Goal: Consume media (video, audio): Consume media (video, audio)

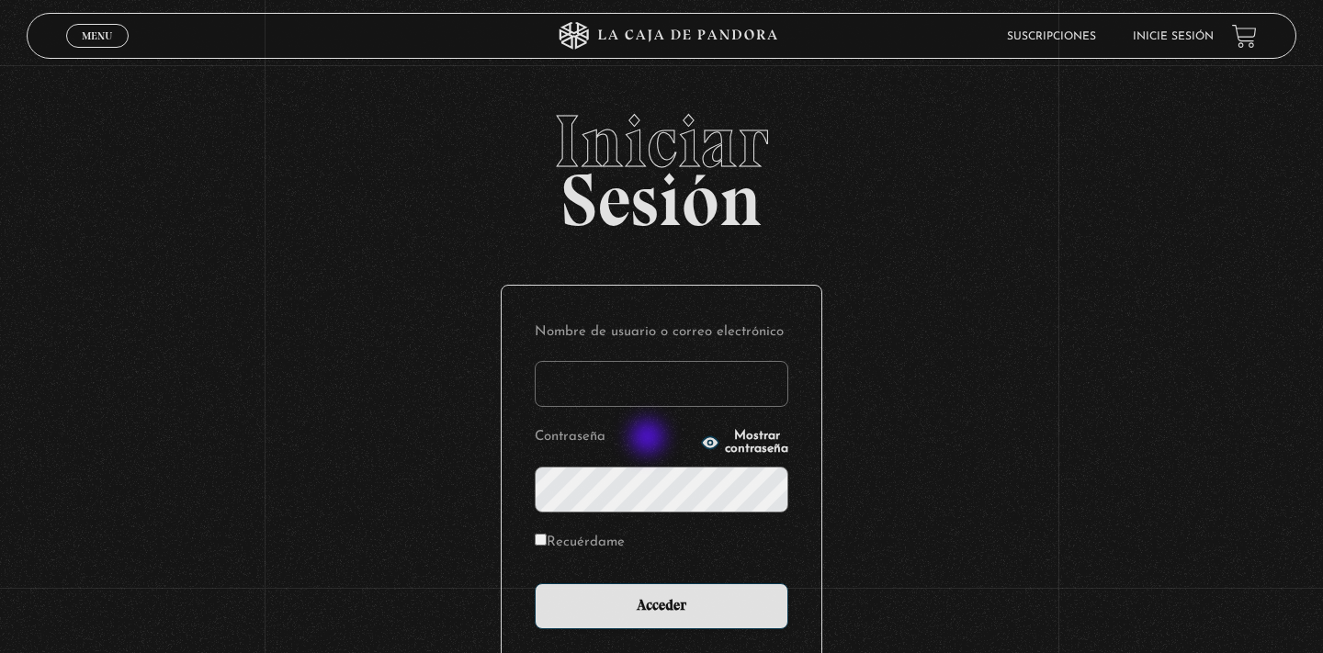
type input "Mary1fer"
click at [662, 604] on input "Acceder" at bounding box center [662, 607] width 254 height 46
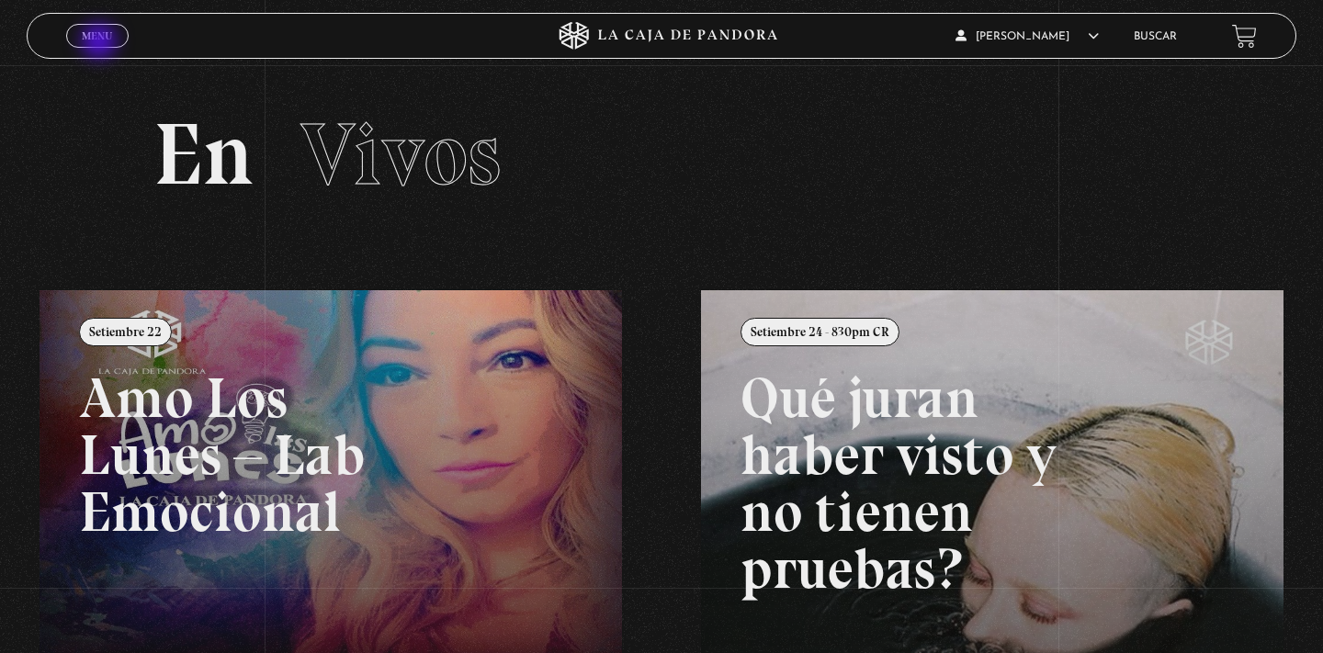
click at [101, 43] on link "Menu Cerrar" at bounding box center [97, 36] width 62 height 24
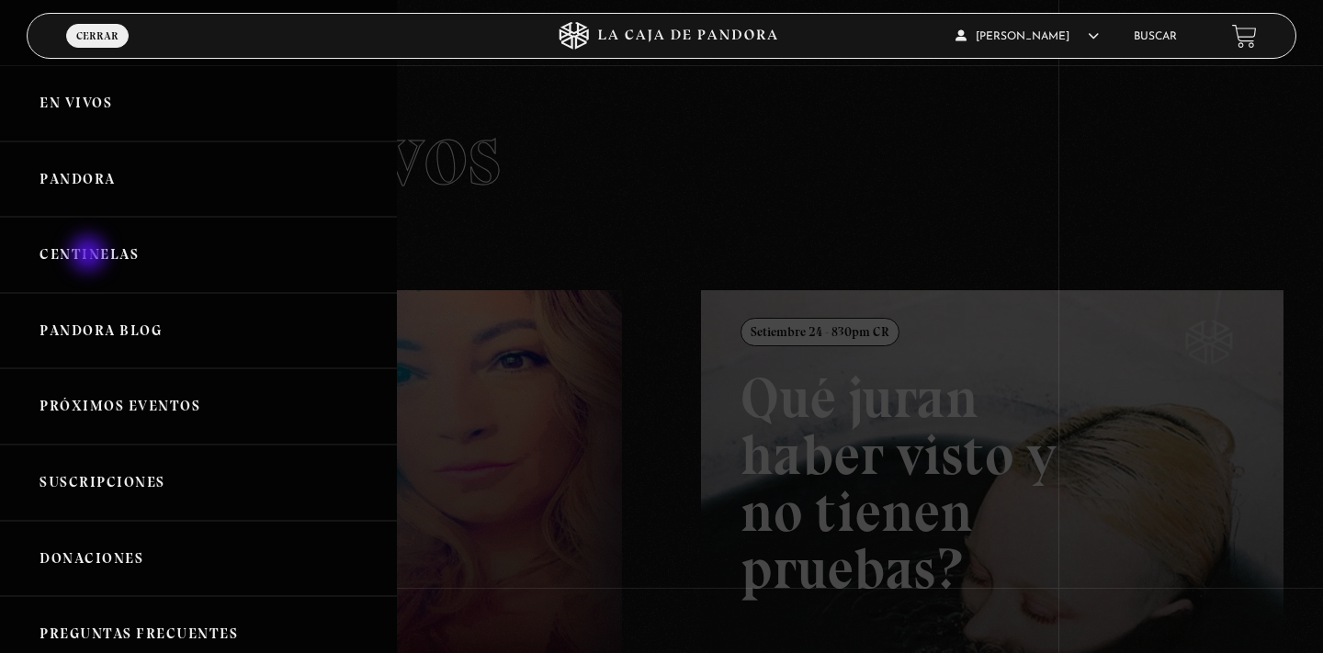
click at [90, 255] on link "Centinelas" at bounding box center [198, 255] width 397 height 76
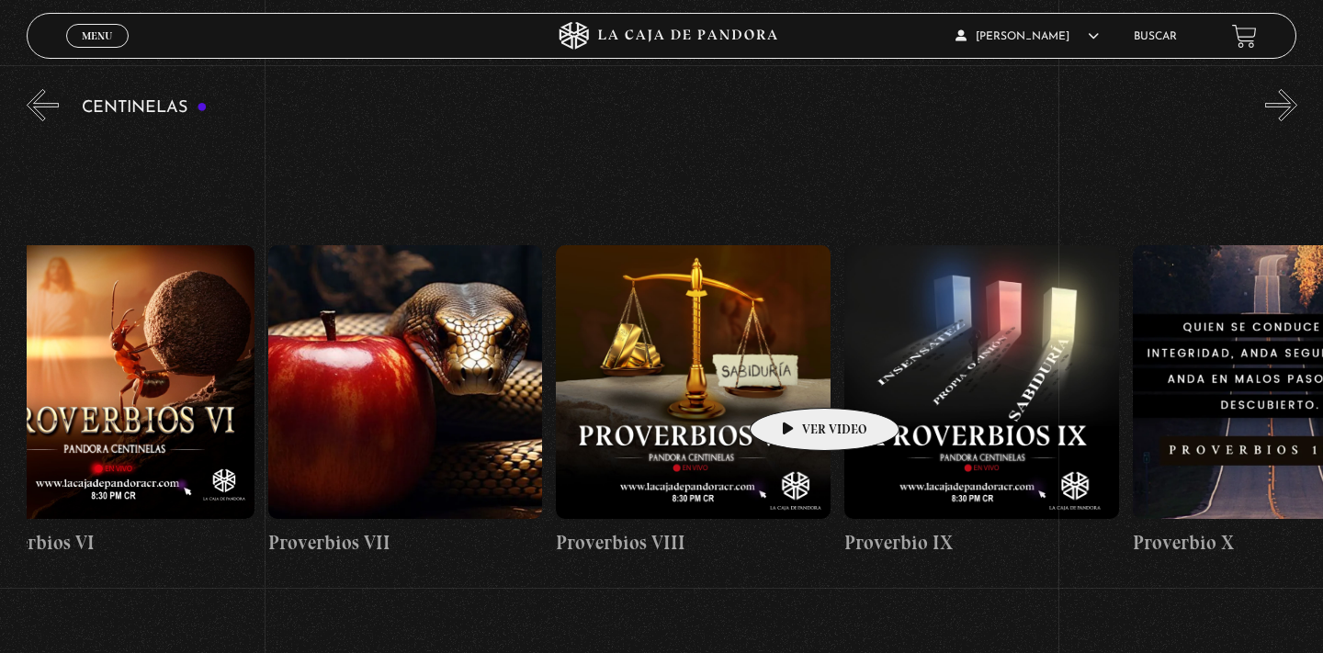
scroll to position [0, 2354]
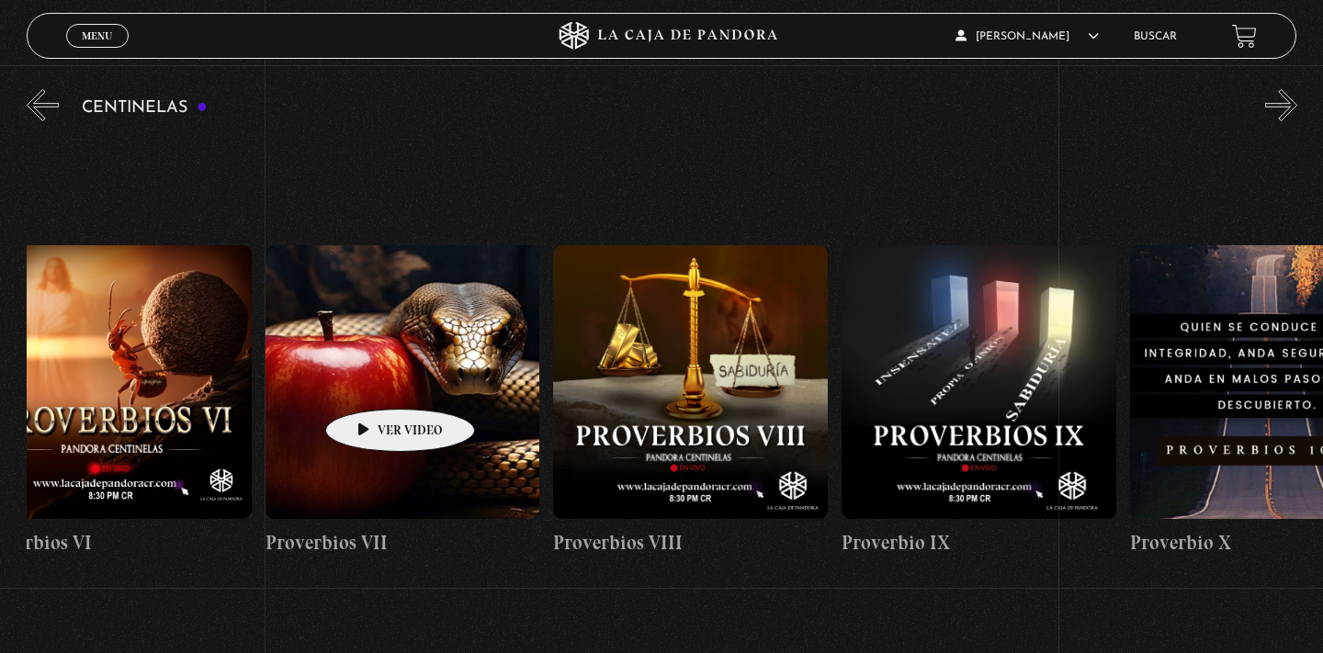
click at [371, 381] on figure at bounding box center [403, 382] width 275 height 275
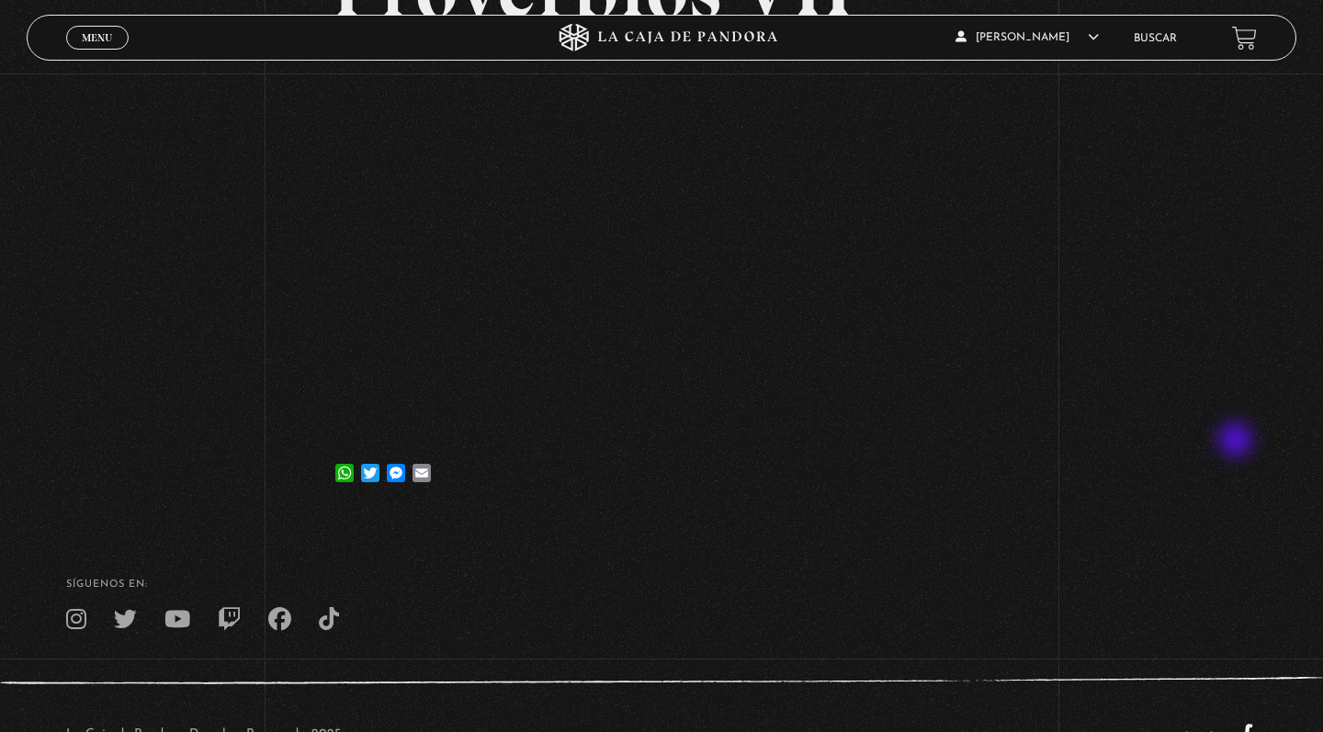
scroll to position [232, 0]
